Goal: Navigation & Orientation: Understand site structure

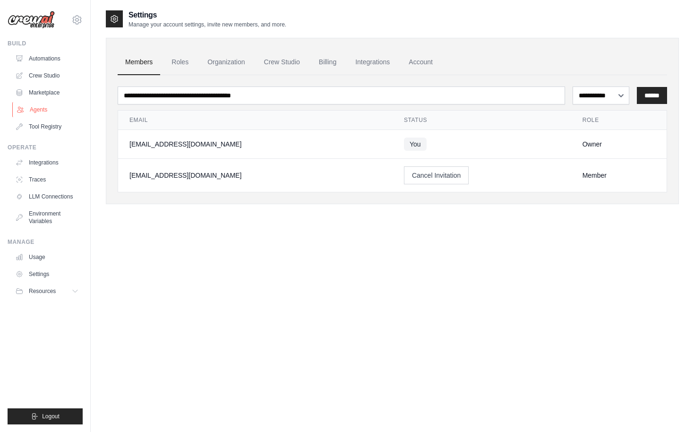
click at [38, 109] on link "Agents" at bounding box center [47, 109] width 71 height 15
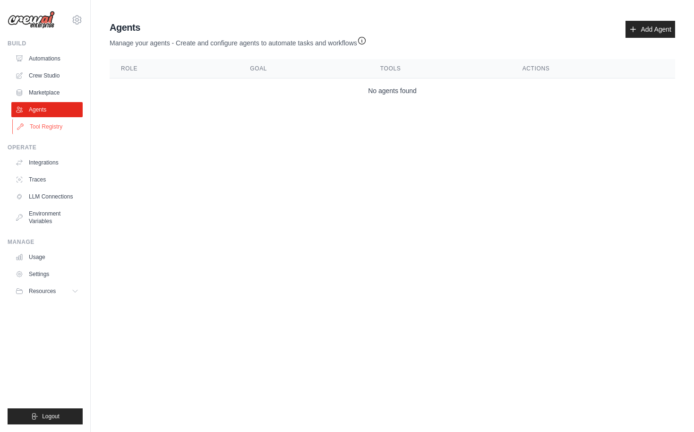
click at [43, 129] on link "Tool Registry" at bounding box center [47, 126] width 71 height 15
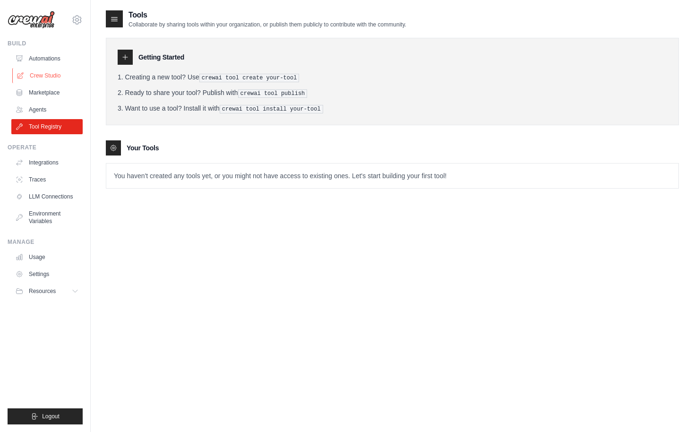
click at [43, 76] on link "Crew Studio" at bounding box center [47, 75] width 71 height 15
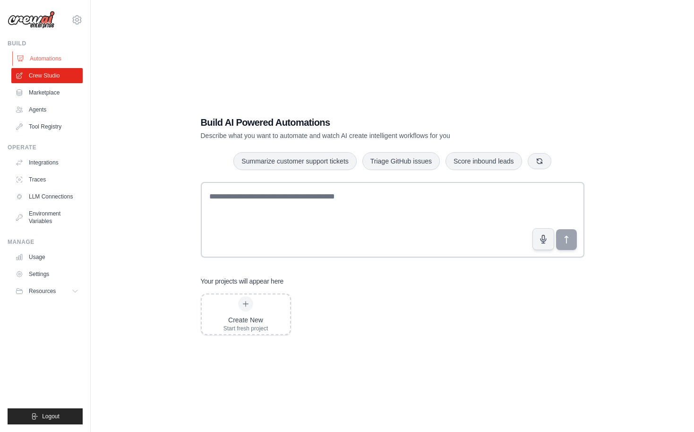
click at [44, 60] on link "Automations" at bounding box center [47, 58] width 71 height 15
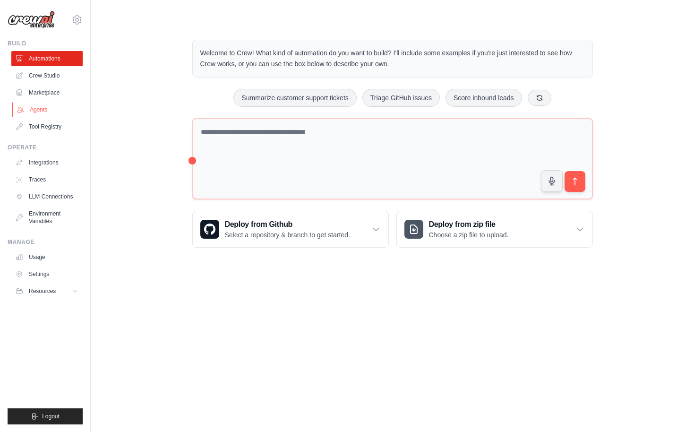
click at [42, 110] on link "Agents" at bounding box center [47, 109] width 71 height 15
